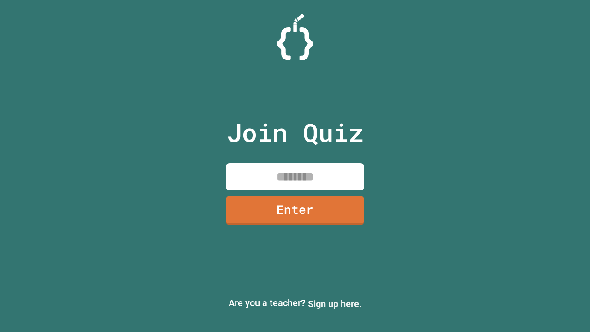
click at [335, 304] on link "Sign up here." at bounding box center [335, 303] width 54 height 11
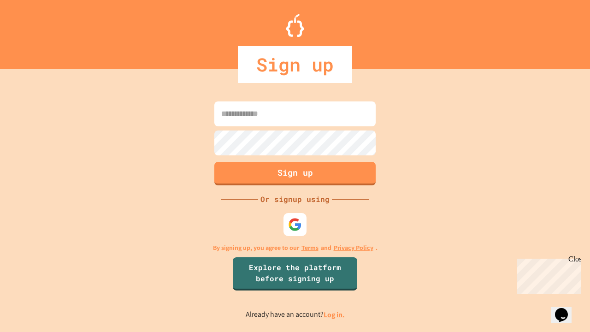
click at [335, 314] on link "Log in." at bounding box center [334, 315] width 21 height 10
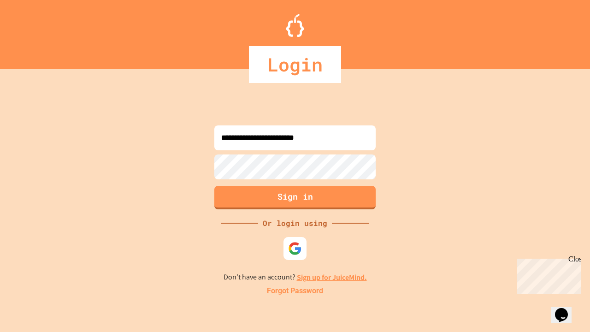
type input "**********"
